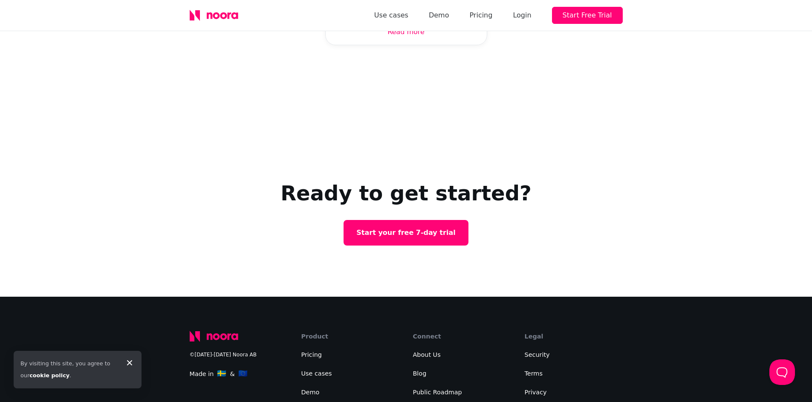
scroll to position [2888, 0]
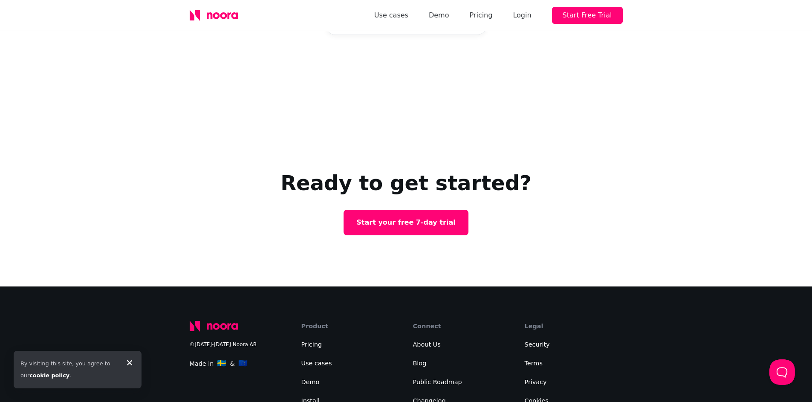
click at [127, 362] on icon at bounding box center [129, 362] width 10 height 10
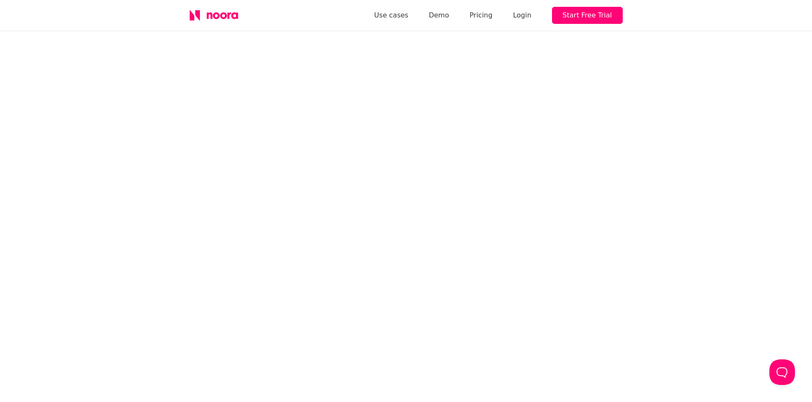
scroll to position [0, 0]
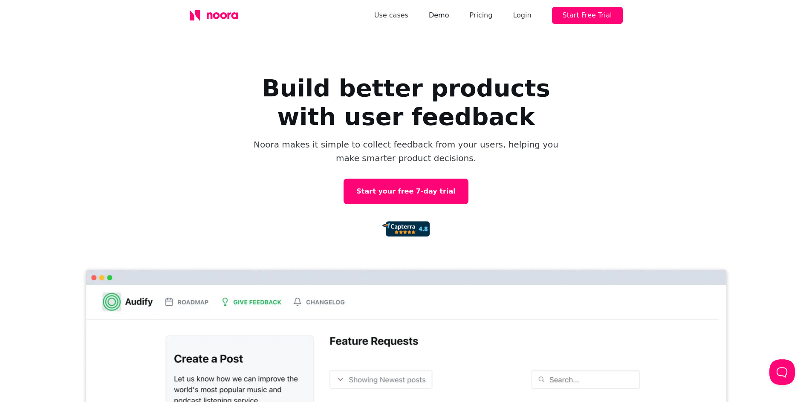
click at [449, 17] on link "Demo" at bounding box center [439, 15] width 20 height 12
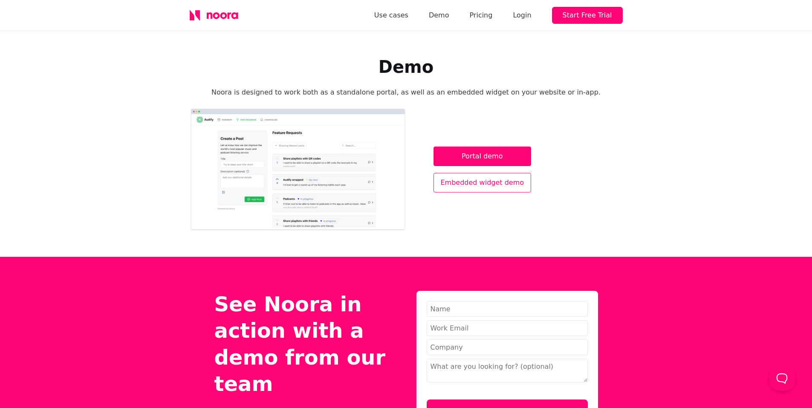
click at [459, 186] on link "Embedded widget demo" at bounding box center [482, 183] width 98 height 20
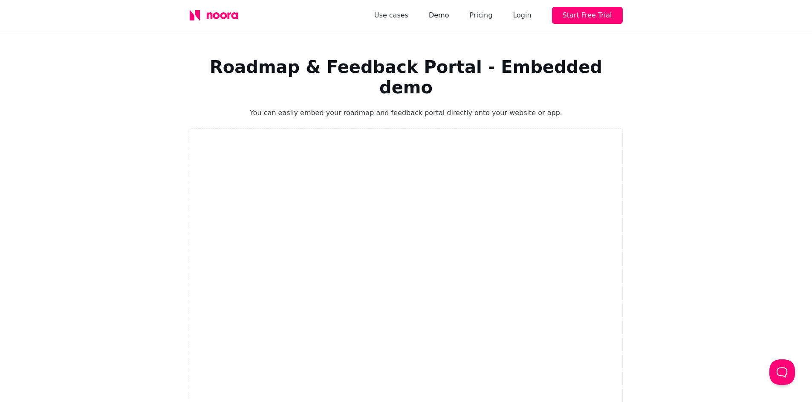
click at [449, 12] on link "Demo" at bounding box center [439, 15] width 20 height 12
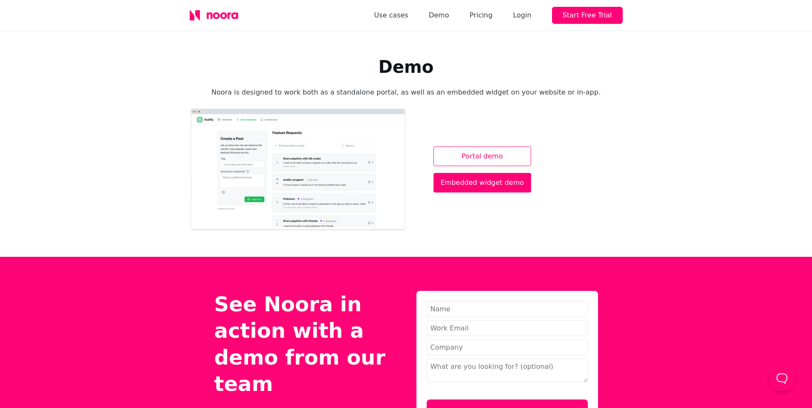
click at [494, 151] on link "Portal demo" at bounding box center [482, 157] width 98 height 20
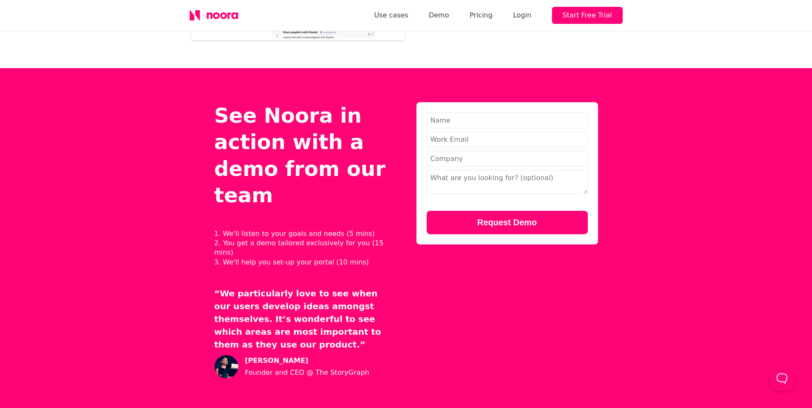
scroll to position [188, 0]
click at [775, 384] on button "Open Beacon popover" at bounding box center [780, 377] width 26 height 26
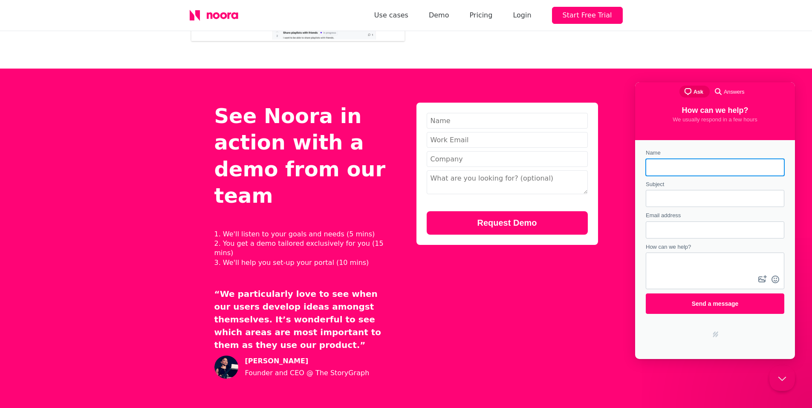
scroll to position [0, 0]
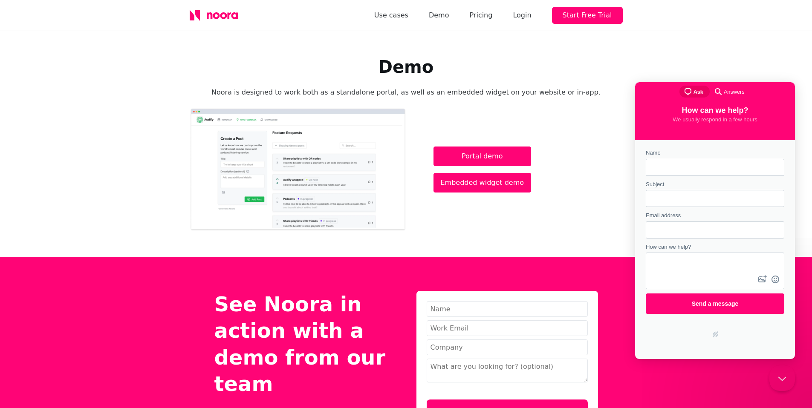
click at [733, 90] on span "Answers" at bounding box center [733, 92] width 20 height 9
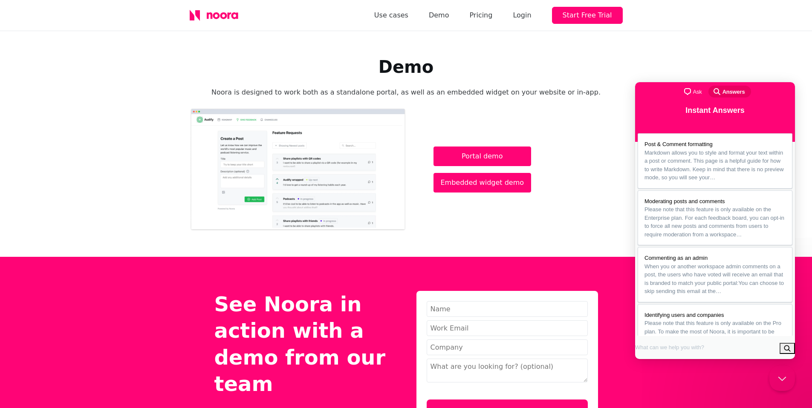
click at [694, 90] on span "Ask" at bounding box center [697, 92] width 9 height 9
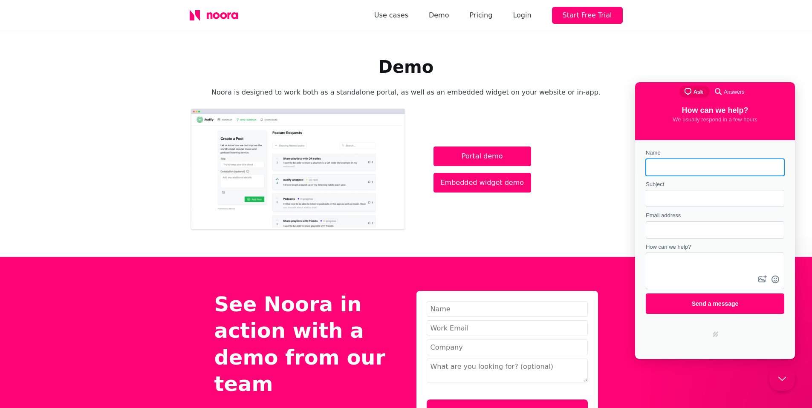
click at [738, 93] on span "Answers" at bounding box center [733, 92] width 20 height 9
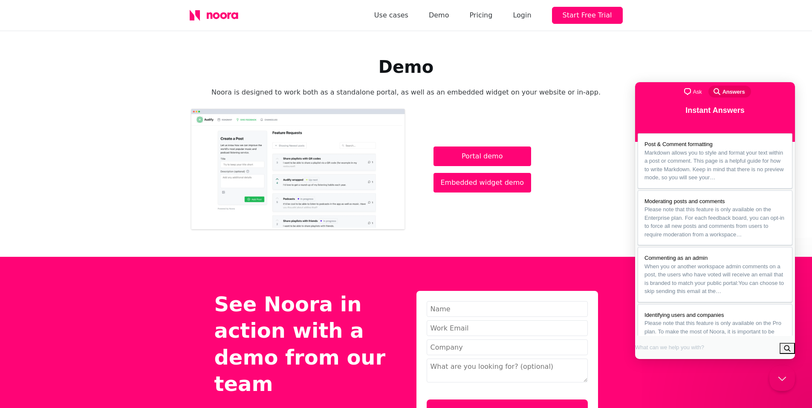
click at [597, 224] on div "Portal demo Embedded widget demo" at bounding box center [406, 170] width 433 height 124
click at [678, 60] on div "Demo Noora is designed to work both as a standalone portal, as well as an embed…" at bounding box center [406, 144] width 812 height 226
click at [779, 380] on button "Close Beacon popover" at bounding box center [780, 377] width 26 height 26
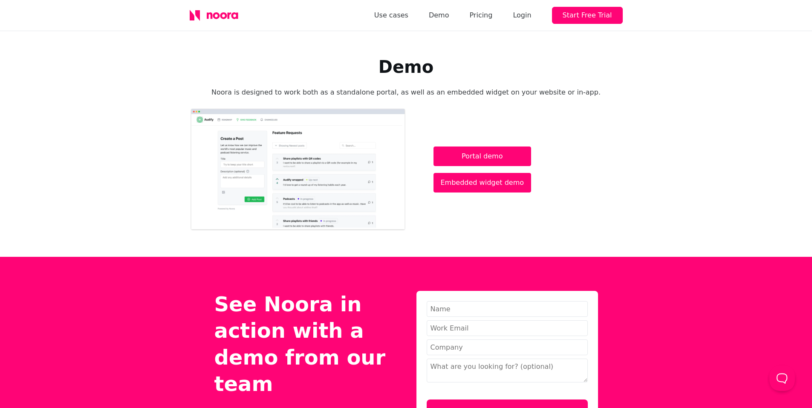
click at [225, 12] on icon at bounding box center [214, 15] width 49 height 11
